Goal: Find specific page/section: Find specific page/section

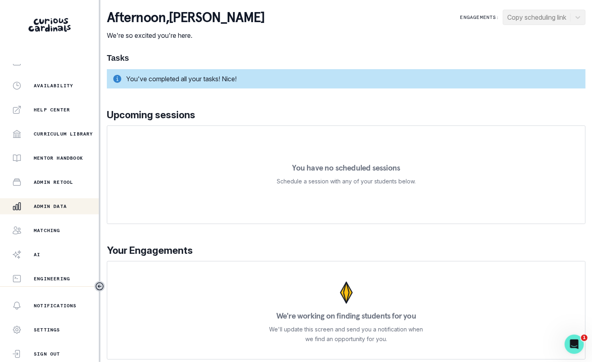
click at [63, 206] on p "Admin Data" at bounding box center [50, 206] width 33 height 6
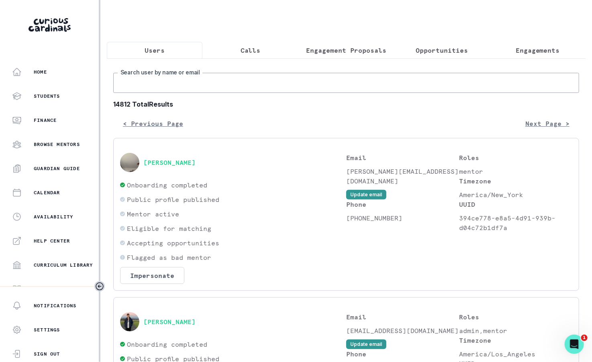
click at [258, 90] on input "Search user by name or email" at bounding box center [346, 83] width 466 height 20
paste input "[PERSON_NAME]"
type input "[PERSON_NAME]"
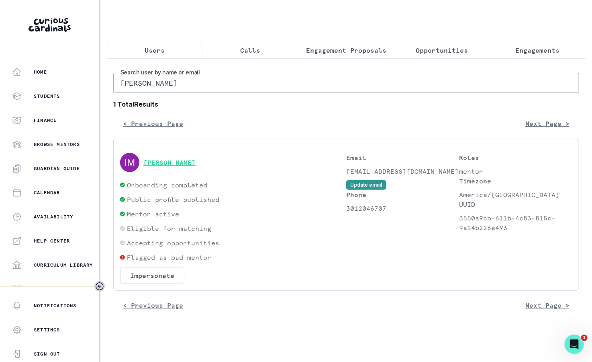
click at [172, 164] on button "[PERSON_NAME]" at bounding box center [169, 162] width 52 height 8
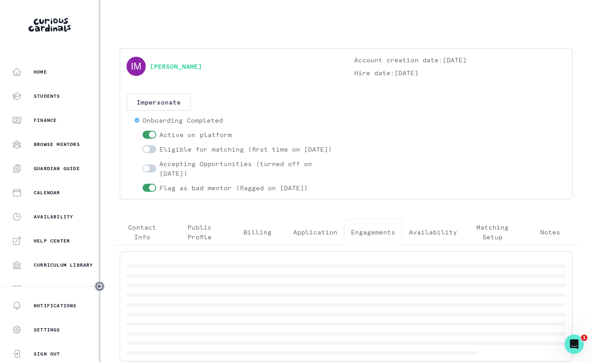
click at [391, 237] on p "Engagements" at bounding box center [373, 232] width 44 height 10
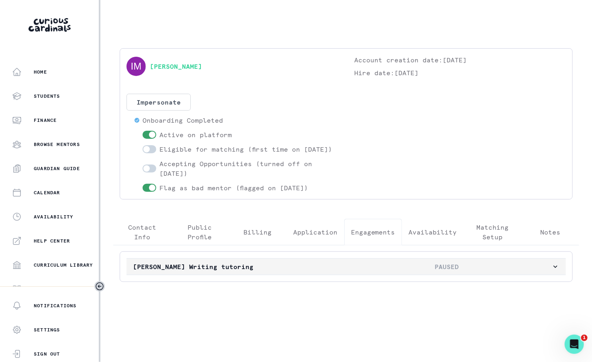
click at [372, 269] on button "[PERSON_NAME] Writing tutoring PAUSED" at bounding box center [347, 266] width 440 height 16
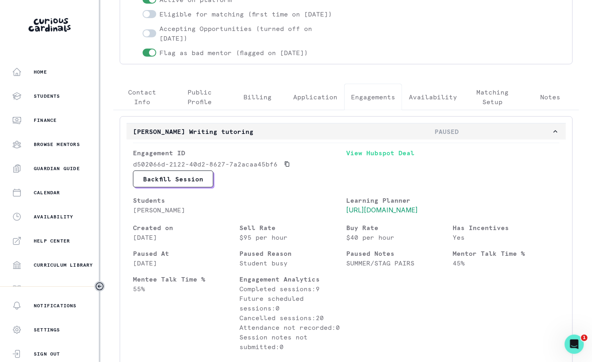
scroll to position [135, 0]
